Goal: Complete application form

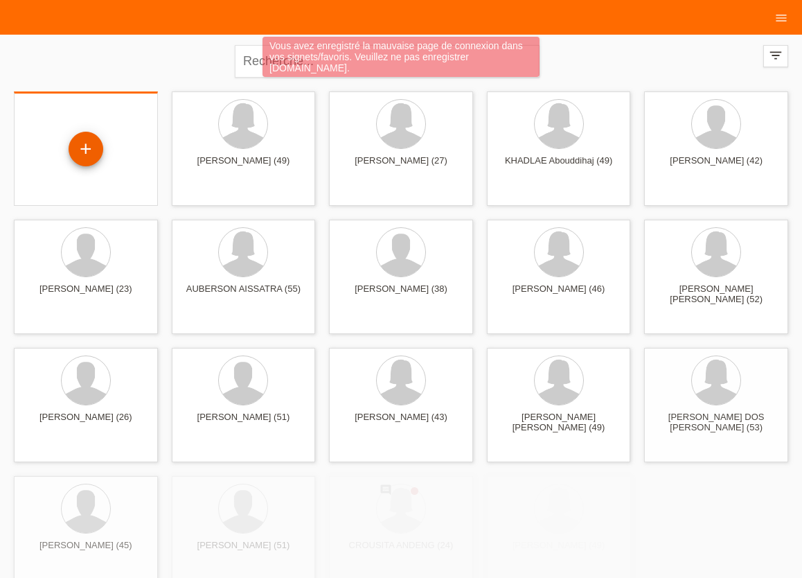
click at [82, 149] on div "+" at bounding box center [85, 149] width 33 height 24
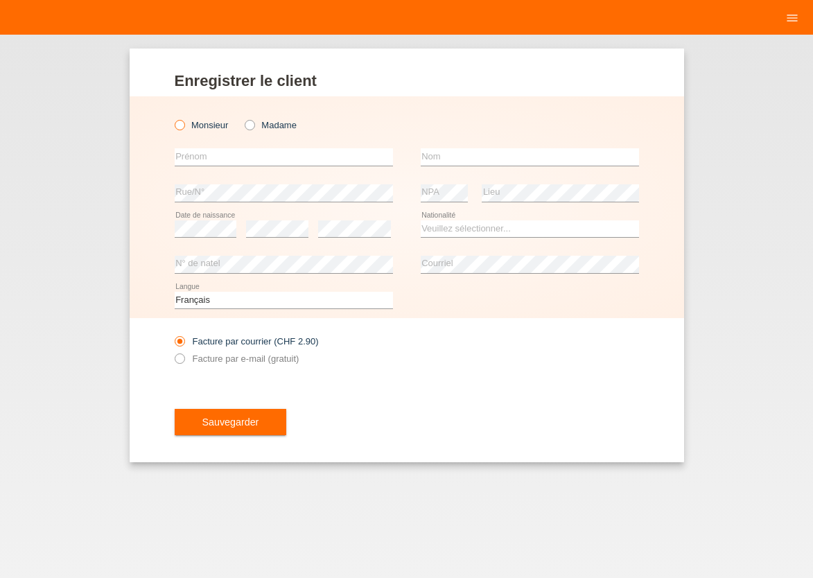
click at [172, 118] on icon at bounding box center [172, 118] width 0 height 0
click at [179, 129] on input "Monsieur" at bounding box center [179, 124] width 9 height 9
radio input "true"
click at [199, 157] on input "text" at bounding box center [284, 156] width 218 height 17
type input "vakkas"
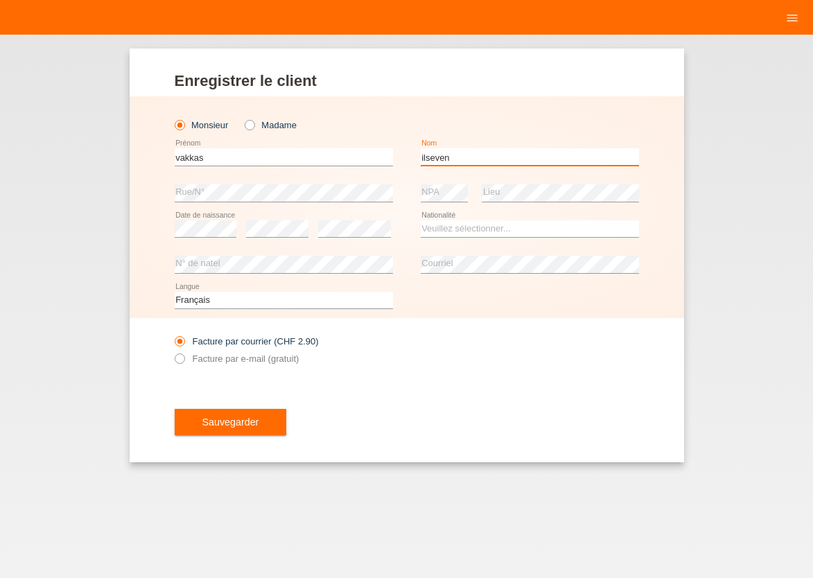
type input "ilseven"
click at [420, 220] on select "Veuillez sélectionner... Suisse Allemagne Autriche Liechtenstein ------------ A…" at bounding box center [529, 228] width 218 height 17
select select "TR"
click at [0, 0] on option "Turquie" at bounding box center [0, 0] width 0 height 0
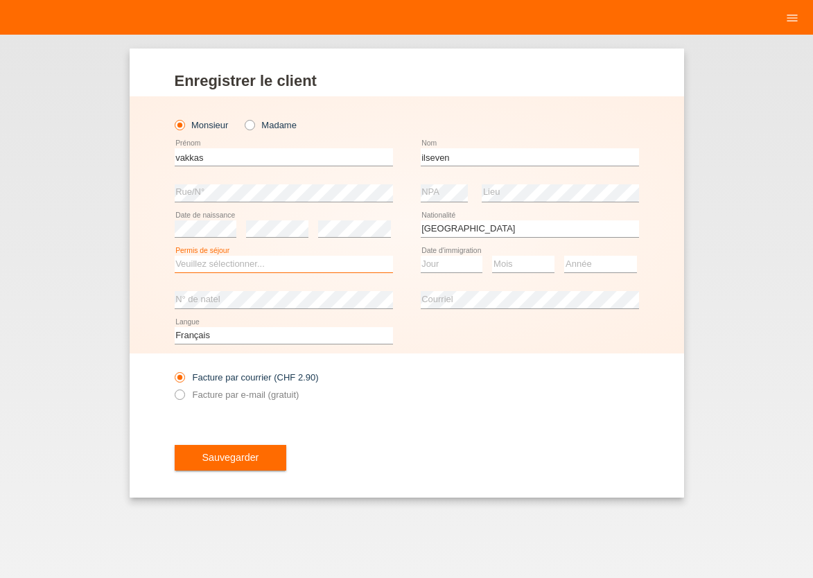
click at [175, 256] on select "Veuillez sélectionner... C B B - Statut de réfugié Autre" at bounding box center [284, 264] width 218 height 17
select select "C"
click at [0, 0] on option "C" at bounding box center [0, 0] width 0 height 0
click at [172, 387] on icon at bounding box center [172, 387] width 0 height 0
click at [184, 395] on input "Facture par e-mail (gratuit)" at bounding box center [179, 397] width 9 height 17
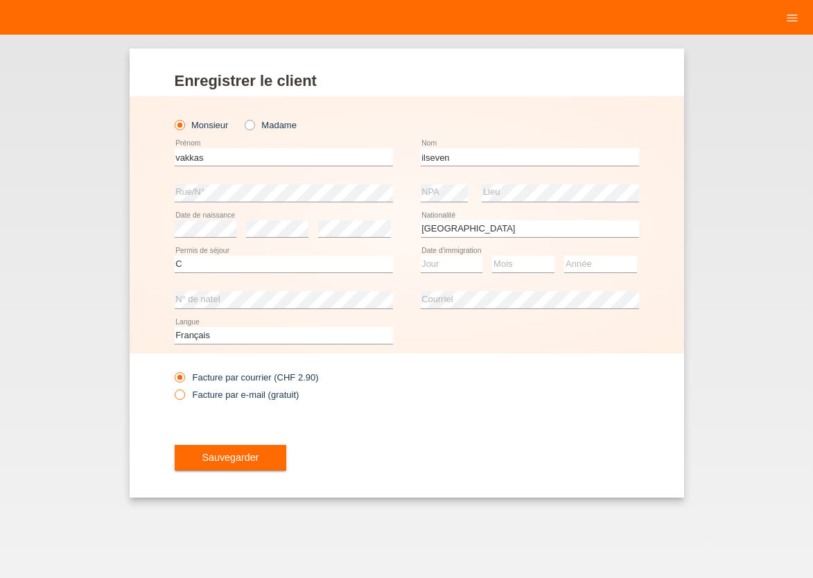
radio input "true"
click at [217, 446] on button "Sauvegarder" at bounding box center [231, 458] width 112 height 26
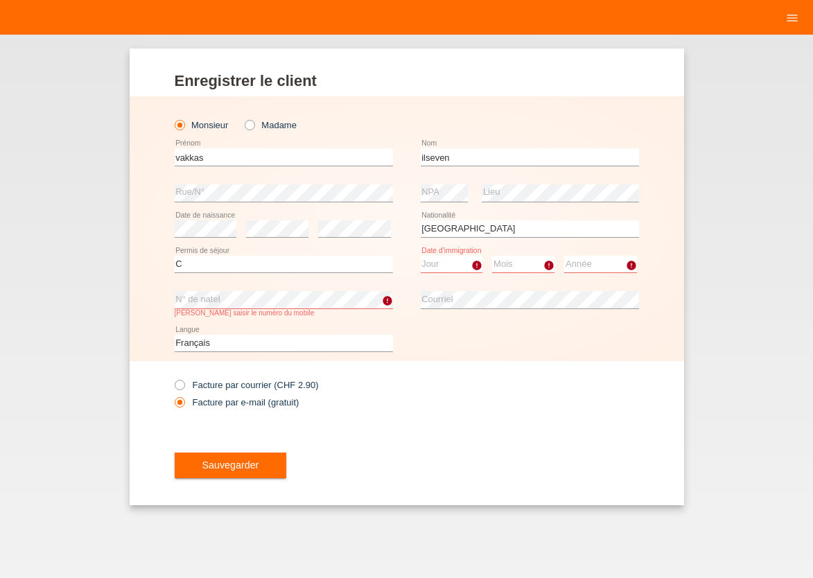
click at [420, 256] on select "Jour 01 02 03 04 05 06 07 08 09 10 11" at bounding box center [451, 264] width 62 height 17
select select "15"
click at [0, 0] on option "15" at bounding box center [0, 0] width 0 height 0
select select "01"
select select "2007"
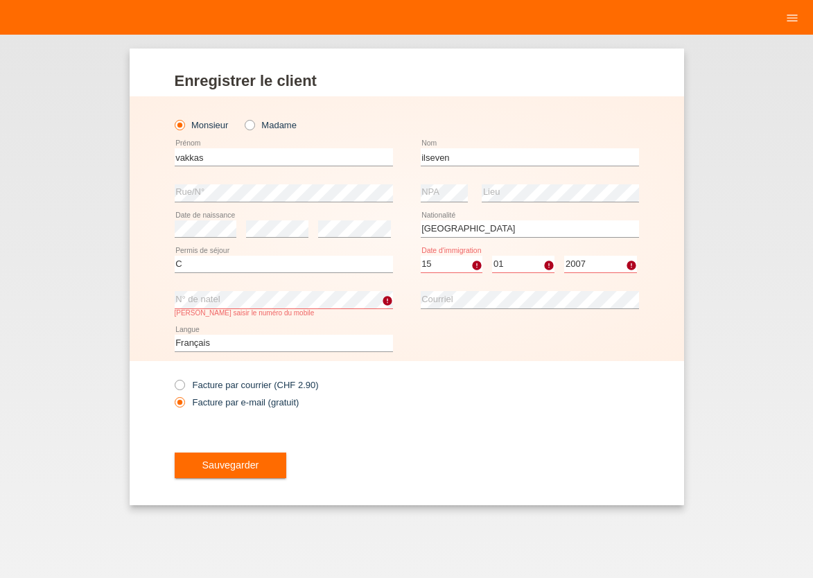
drag, startPoint x: 438, startPoint y: 390, endPoint x: 208, endPoint y: 449, distance: 238.1
click at [437, 390] on div "Facture par courrier (CHF 2.90) Facture par e-mail (gratuit)" at bounding box center [407, 393] width 464 height 64
click at [204, 461] on button "Sauvegarder" at bounding box center [231, 465] width 112 height 26
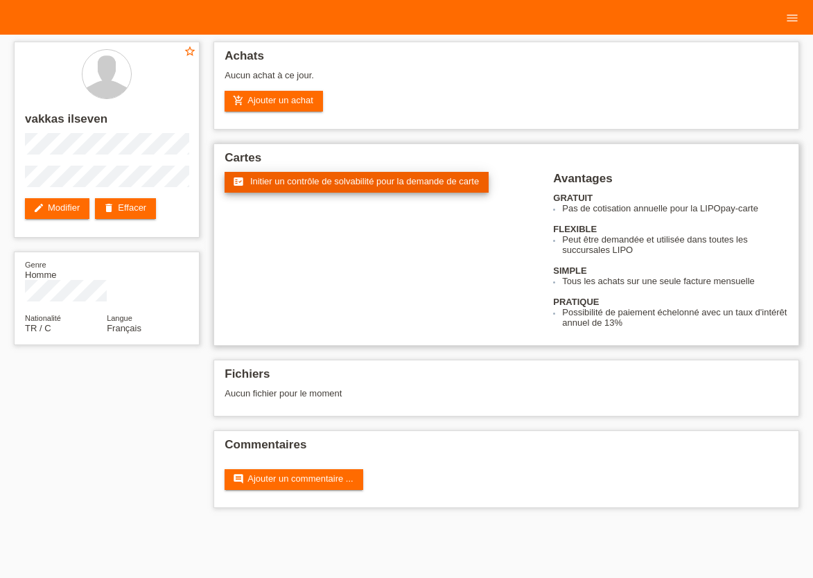
click at [388, 186] on span "Initier un contrôle de solvabilité pour la demande de carte" at bounding box center [364, 181] width 229 height 10
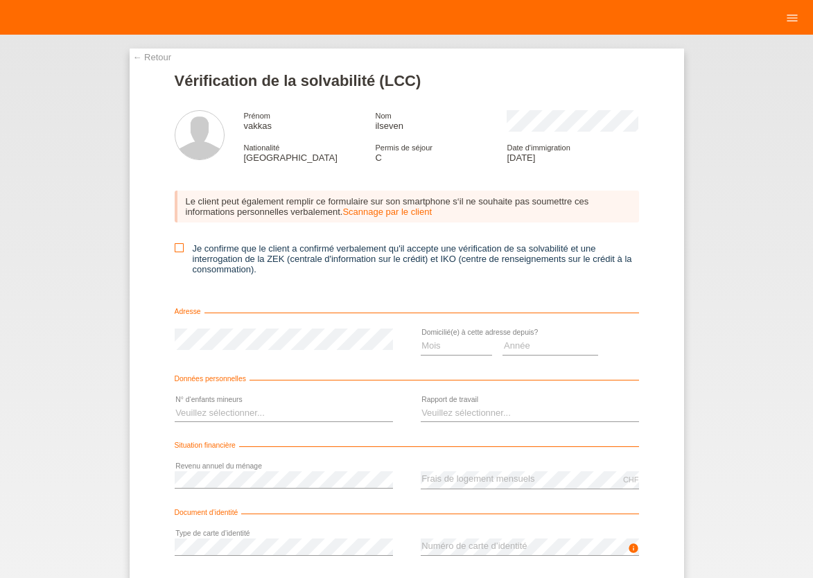
click at [175, 249] on icon at bounding box center [179, 247] width 9 height 9
click at [175, 249] on input "Je confirme que le client a confirmé verbalement qu'il accepte une vérification…" at bounding box center [179, 247] width 9 height 9
checkbox input "true"
click at [420, 337] on select "Mois 01 02 03 04 05 06 07 08 09 10" at bounding box center [456, 345] width 72 height 17
select select "08"
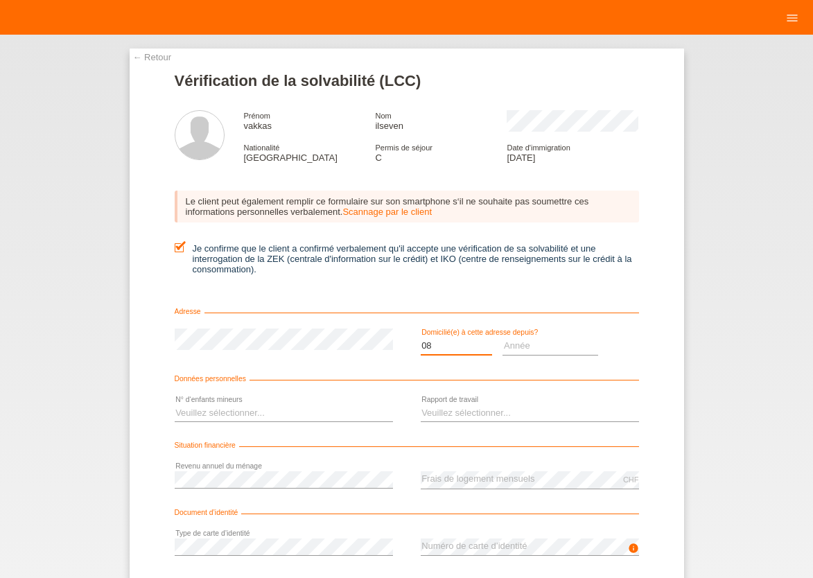
click at [0, 0] on option "08" at bounding box center [0, 0] width 0 height 0
click at [502, 337] on select "Année 2025 2024 2023 2022 2021 2020 2019 2018 2017 2016 2015 2014 2013 2012 201…" at bounding box center [550, 345] width 96 height 17
select select "2025"
click at [0, 0] on option "2025" at bounding box center [0, 0] width 0 height 0
click at [175, 405] on select "Veuillez sélectionner... 0 1 2 3 4 5 6 7 8 9" at bounding box center [284, 413] width 218 height 17
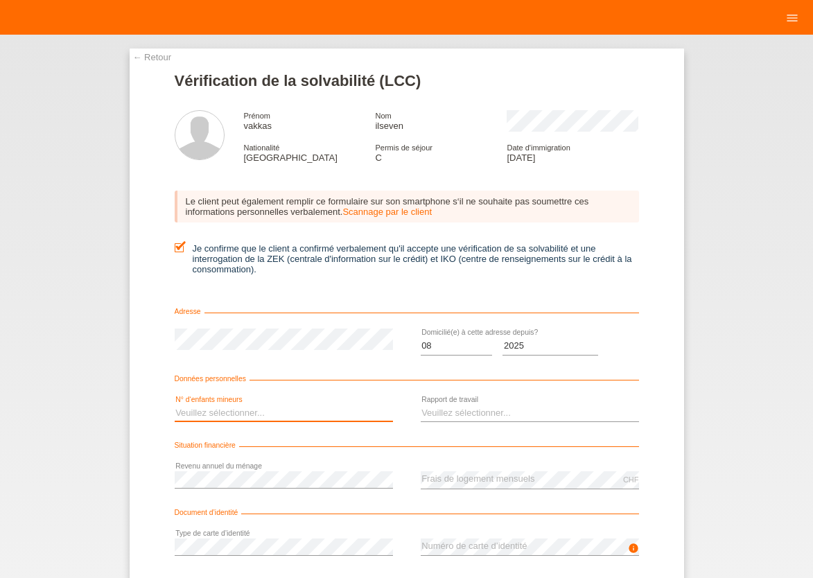
select select "0"
click at [0, 0] on option "0" at bounding box center [0, 0] width 0 height 0
click at [420, 405] on select "Veuillez sélectionner... A durée indéterminée A durée déterminée Apprenti/étudi…" at bounding box center [529, 413] width 218 height 17
select select "UNLIMITED"
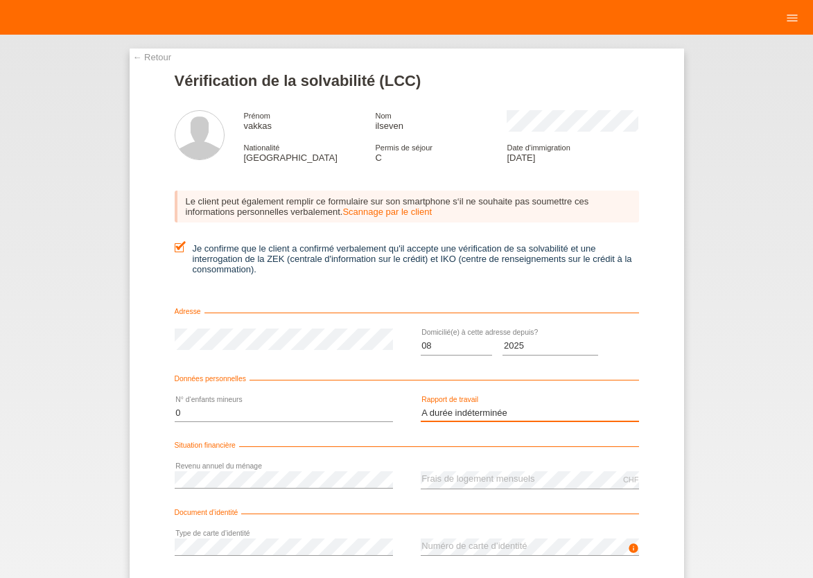
click at [0, 0] on option "A durée indéterminée" at bounding box center [0, 0] width 0 height 0
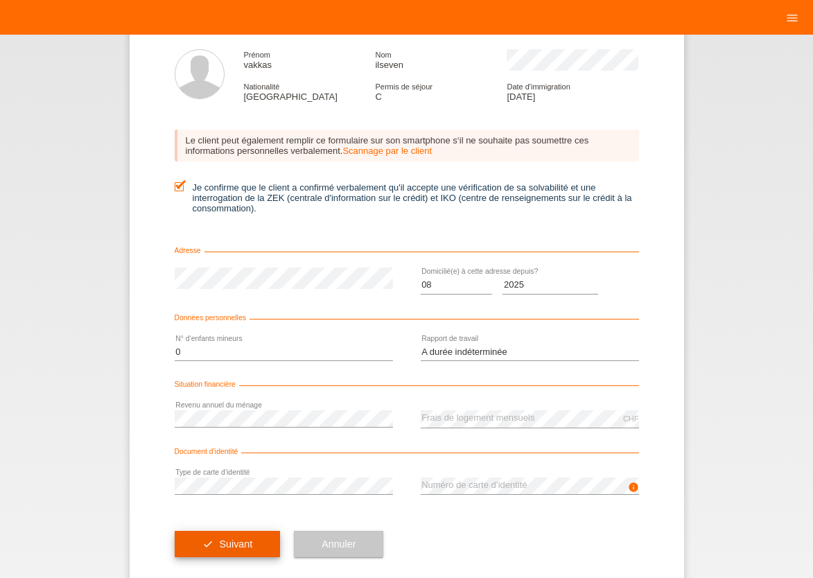
click at [230, 545] on span "Suivant" at bounding box center [235, 543] width 33 height 11
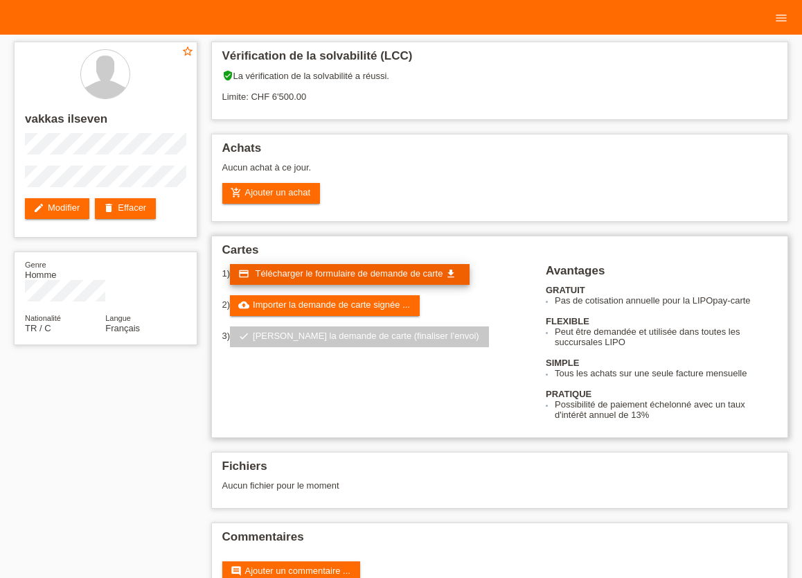
click at [346, 278] on span "Télécharger le formulaire de demande de carte" at bounding box center [349, 273] width 188 height 10
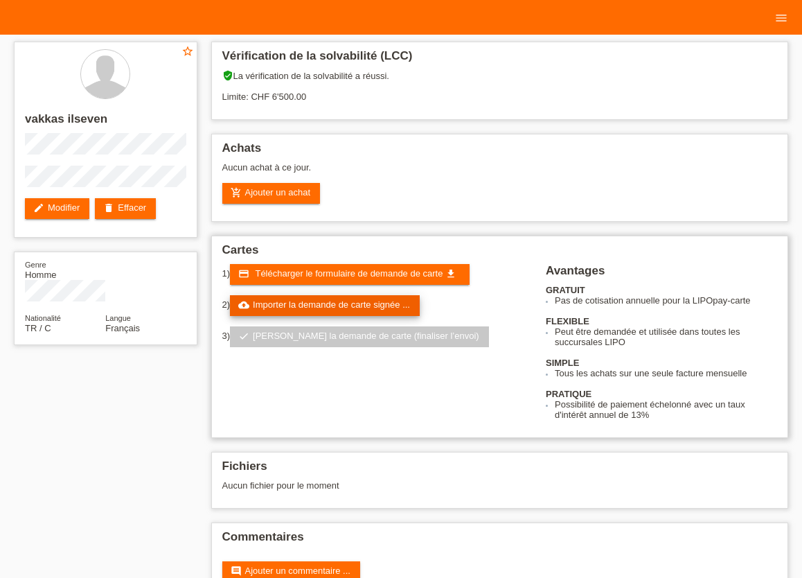
click at [350, 308] on link "cloud_upload Importer la demande de carte signée ..." at bounding box center [325, 305] width 190 height 21
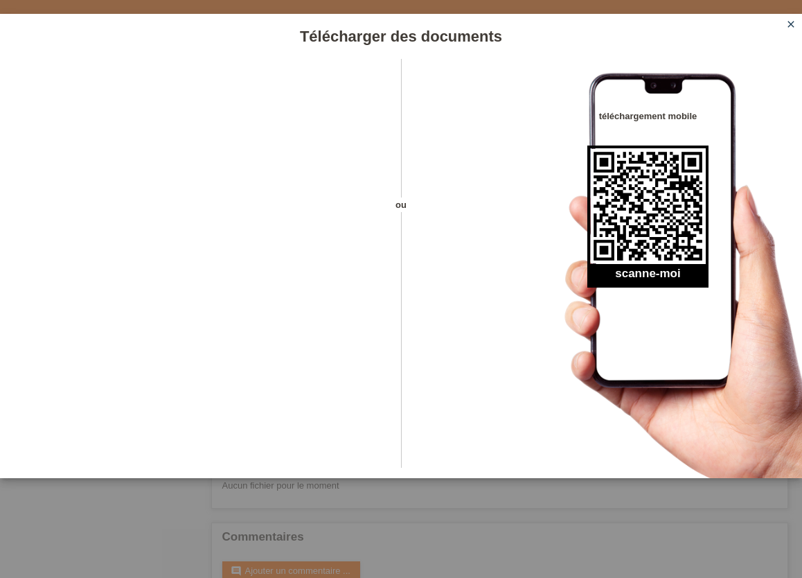
click at [789, 24] on icon "close" at bounding box center [791, 24] width 11 height 11
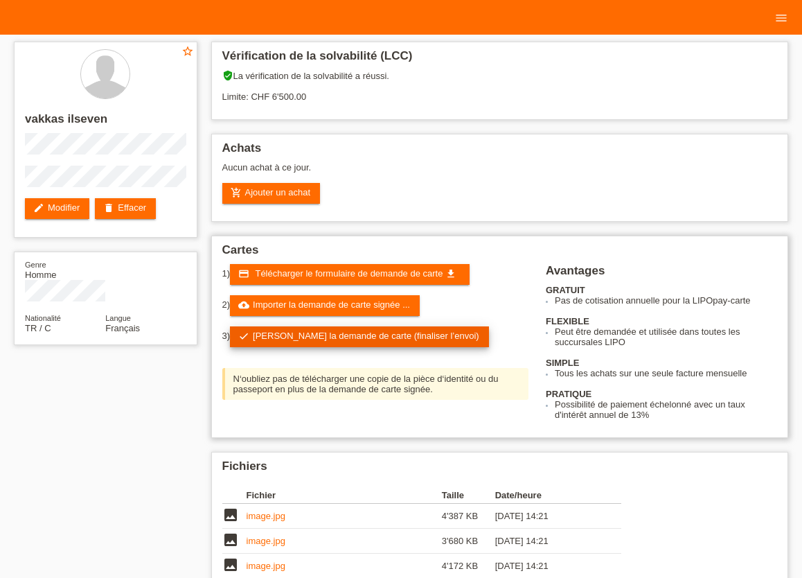
click at [334, 339] on link "check Soumettre la demande de carte (finaliser l’envoi)" at bounding box center [359, 336] width 259 height 21
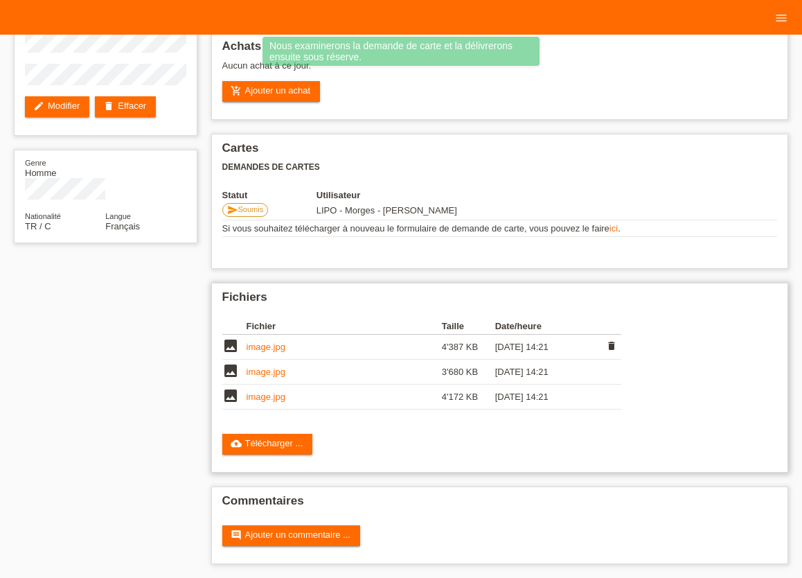
scroll to position [107, 0]
